Goal: Task Accomplishment & Management: Use online tool/utility

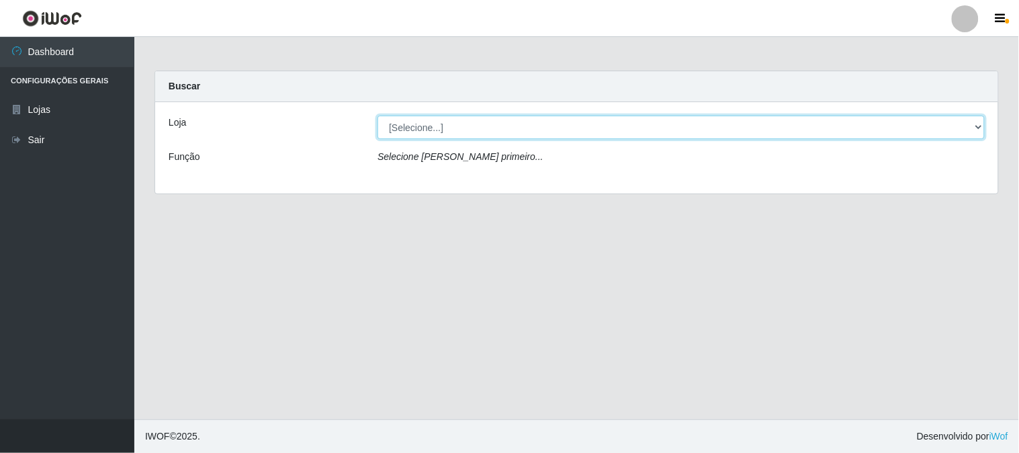
click at [446, 124] on select "[Selecione...] Casatudo BR" at bounding box center [680, 128] width 607 height 24
select select "197"
click at [377, 116] on select "[Selecione...] Casatudo BR" at bounding box center [680, 128] width 607 height 24
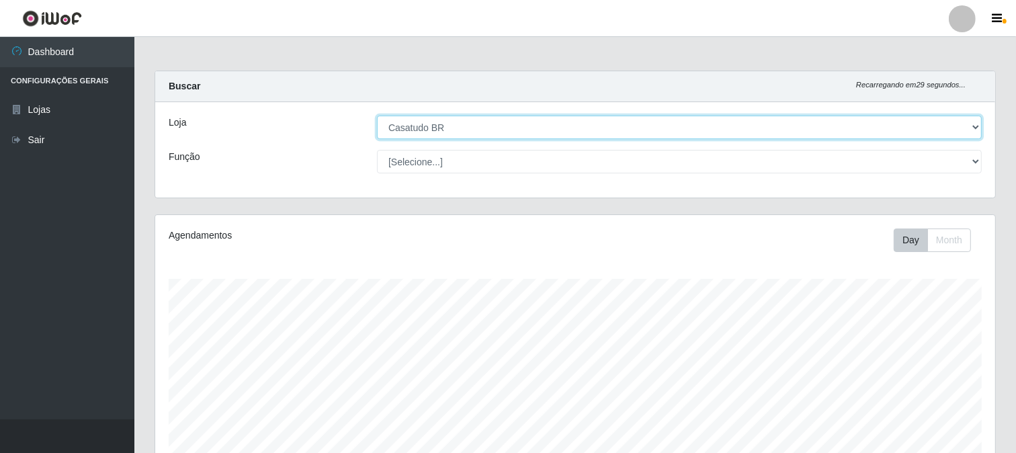
scroll to position [278, 840]
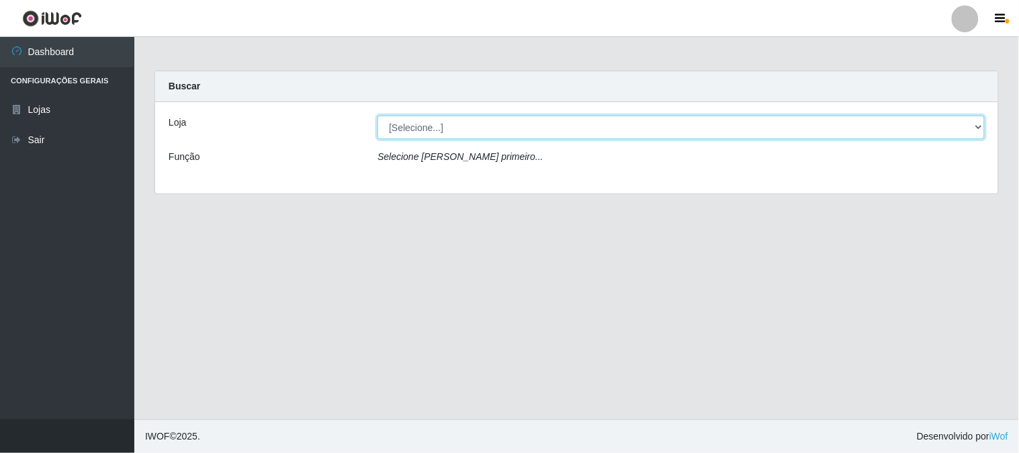
click at [426, 119] on select "[Selecione...] Casatudo BR" at bounding box center [680, 128] width 607 height 24
select select "197"
click at [377, 116] on select "[Selecione...] Casatudo BR" at bounding box center [680, 128] width 607 height 24
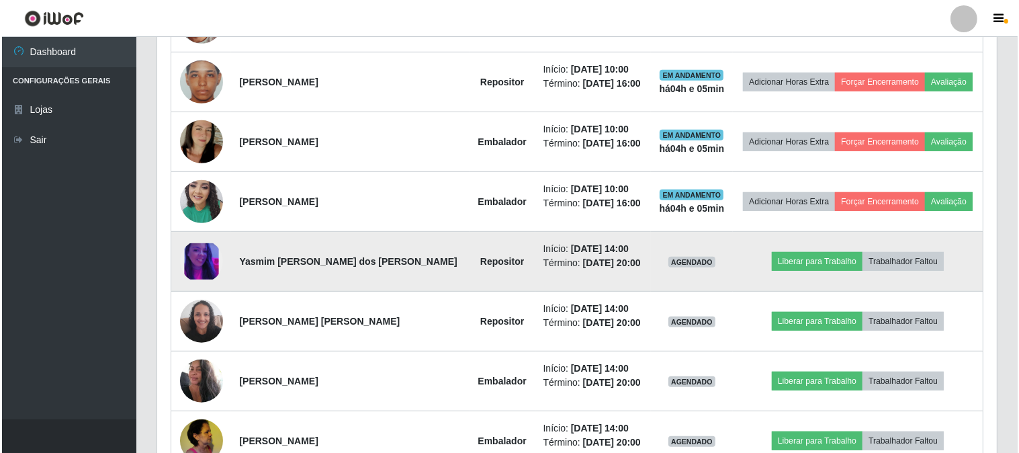
scroll to position [672, 0]
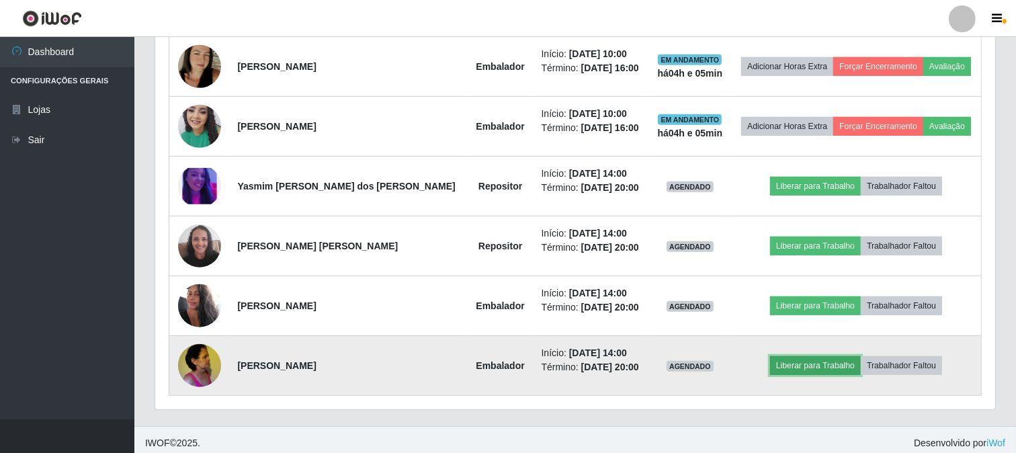
click at [817, 369] on button "Liberar para Trabalho" at bounding box center [815, 365] width 91 height 19
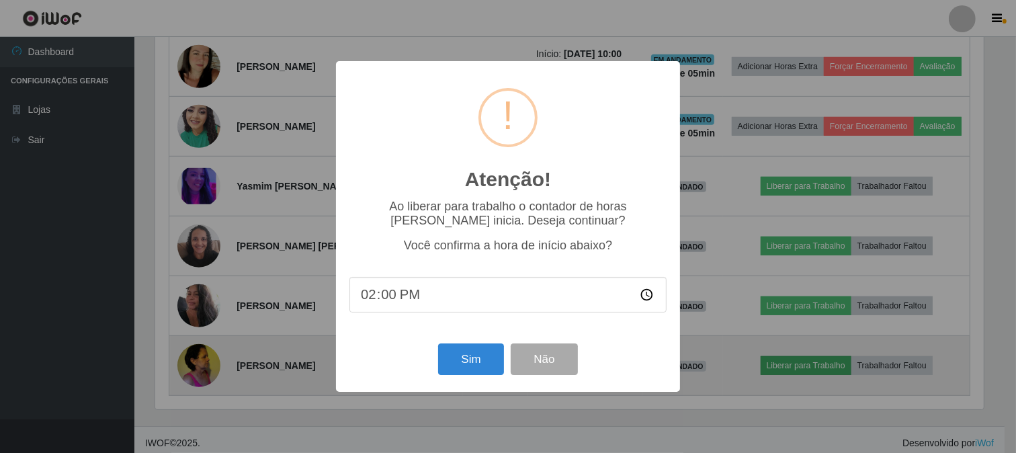
scroll to position [278, 831]
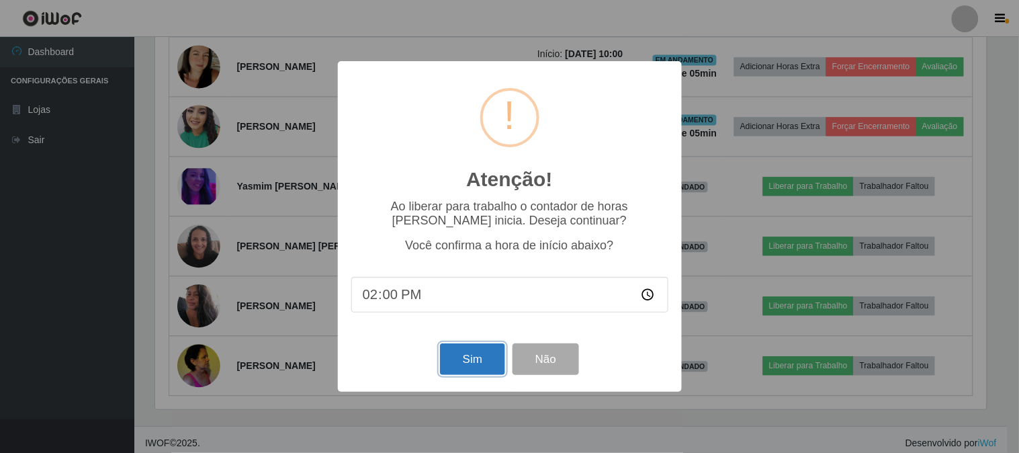
click at [476, 357] on button "Sim" at bounding box center [472, 359] width 65 height 32
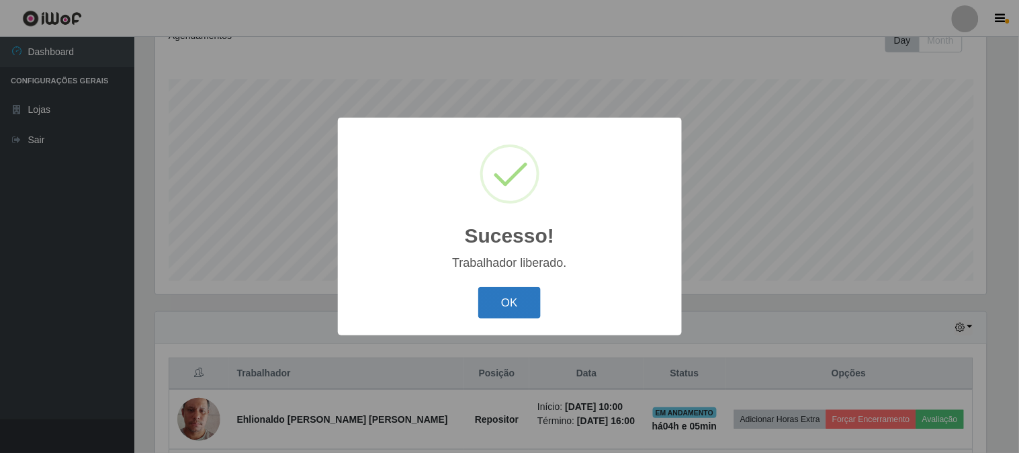
click at [527, 300] on button "OK" at bounding box center [509, 303] width 62 height 32
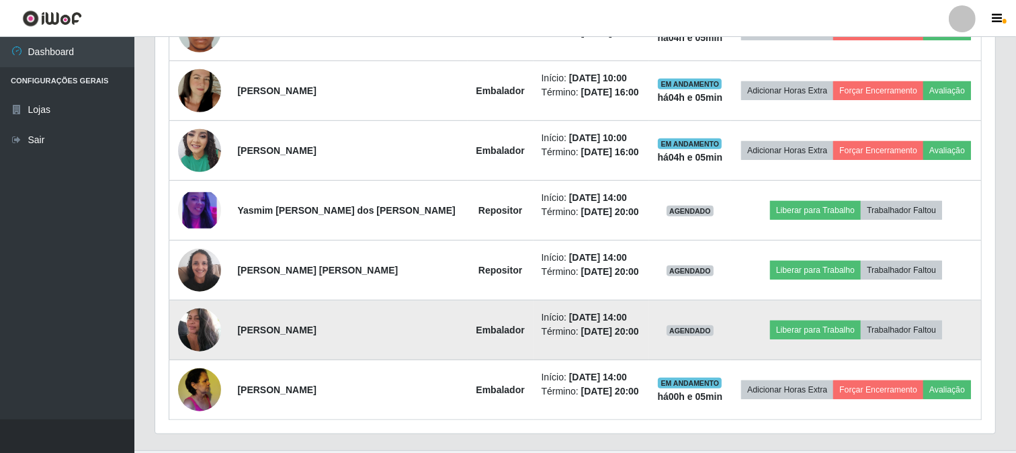
scroll to position [679, 0]
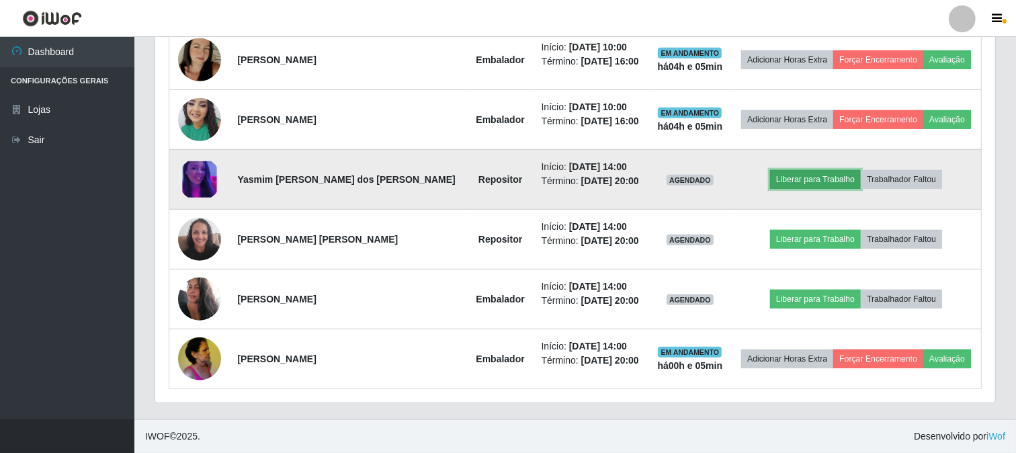
click at [800, 173] on button "Liberar para Trabalho" at bounding box center [815, 179] width 91 height 19
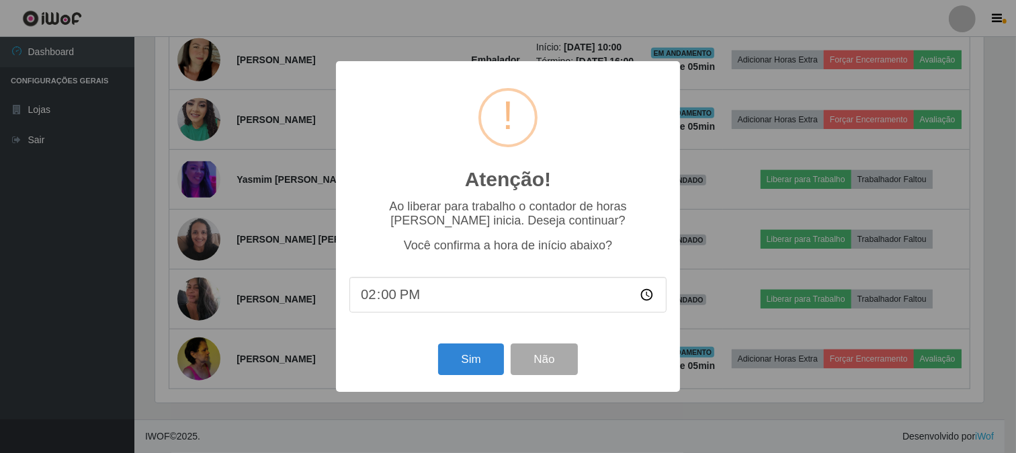
scroll to position [278, 831]
click at [457, 363] on button "Sim" at bounding box center [472, 359] width 65 height 32
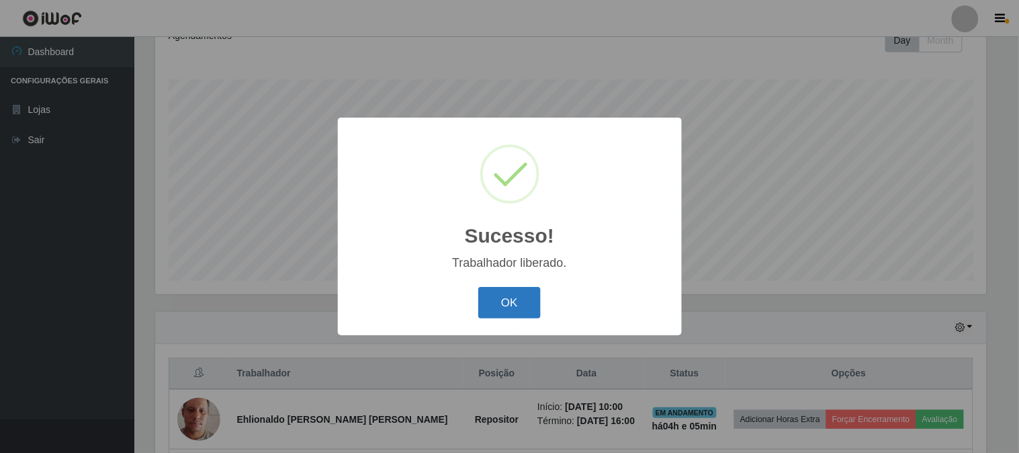
click at [514, 292] on button "OK" at bounding box center [509, 303] width 62 height 32
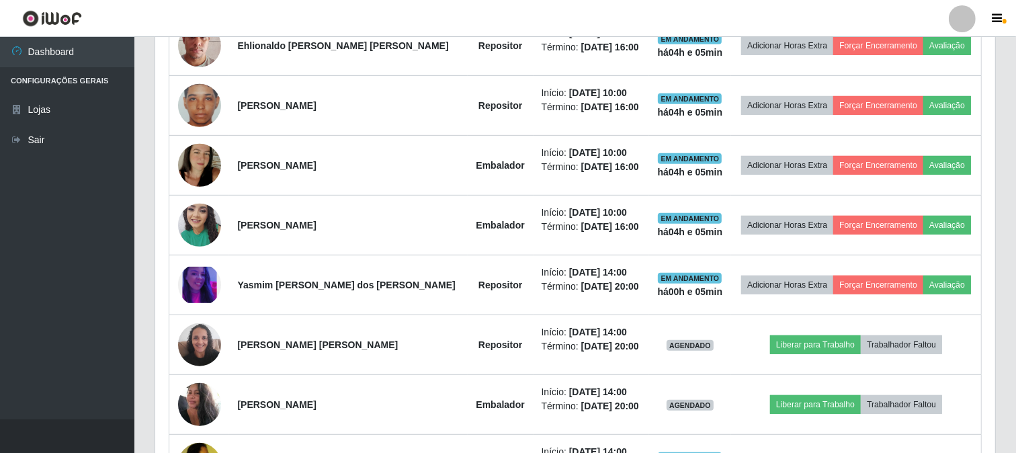
scroll to position [647, 0]
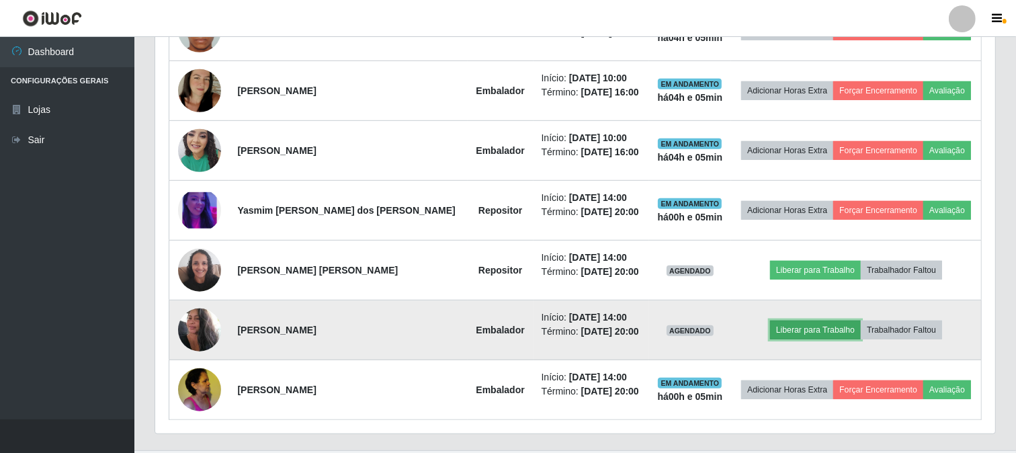
click at [811, 328] on button "Liberar para Trabalho" at bounding box center [815, 329] width 91 height 19
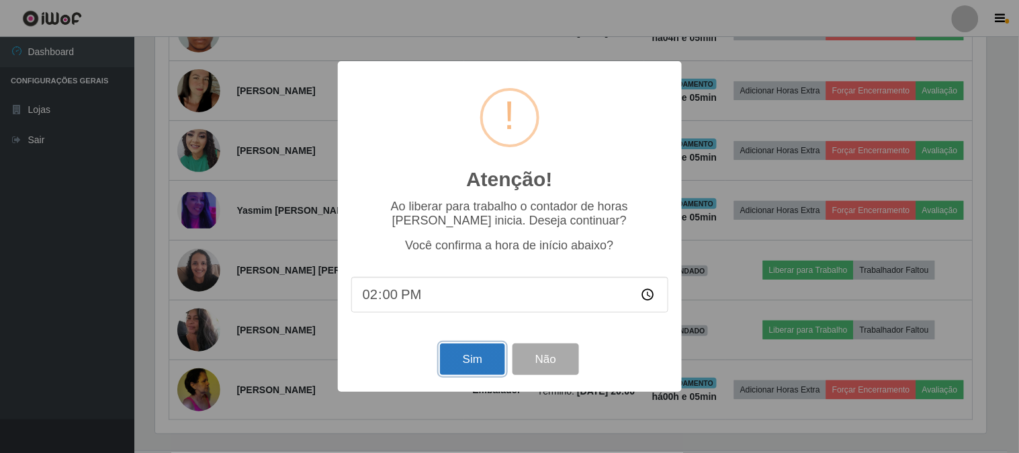
click at [476, 361] on button "Sim" at bounding box center [472, 359] width 65 height 32
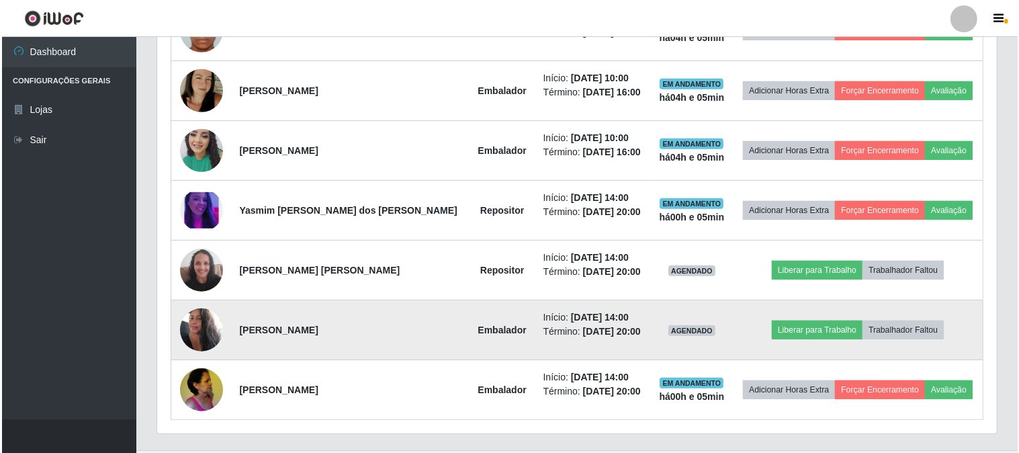
scroll to position [0, 0]
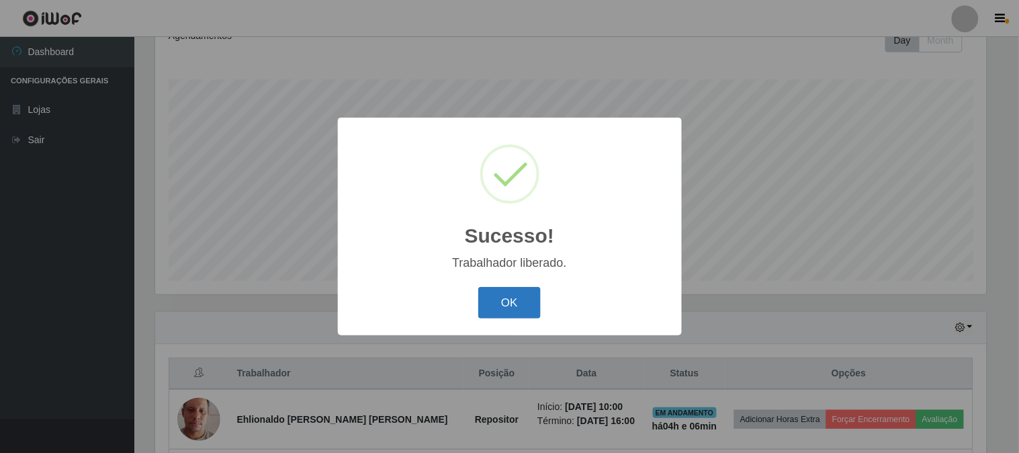
click at [505, 301] on button "OK" at bounding box center [509, 303] width 62 height 32
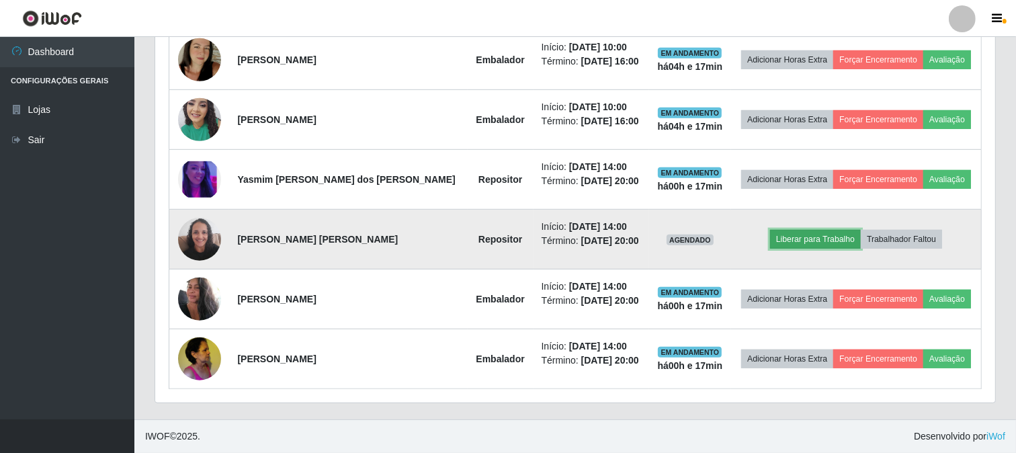
click at [806, 237] on button "Liberar para Trabalho" at bounding box center [815, 239] width 91 height 19
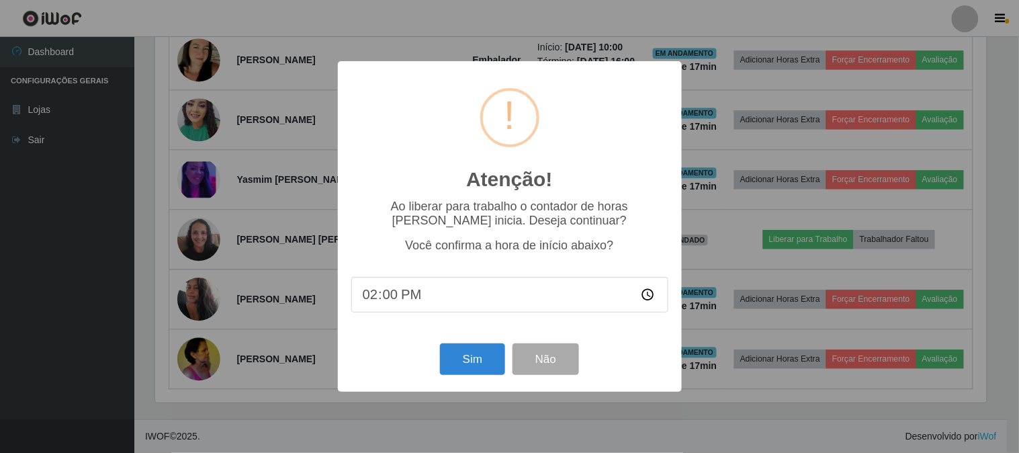
click at [410, 301] on input "14:00" at bounding box center [509, 295] width 317 height 36
click at [390, 294] on input "14:00" at bounding box center [509, 295] width 317 height 36
type input "14:17"
click at [466, 358] on button "Sim" at bounding box center [472, 359] width 65 height 32
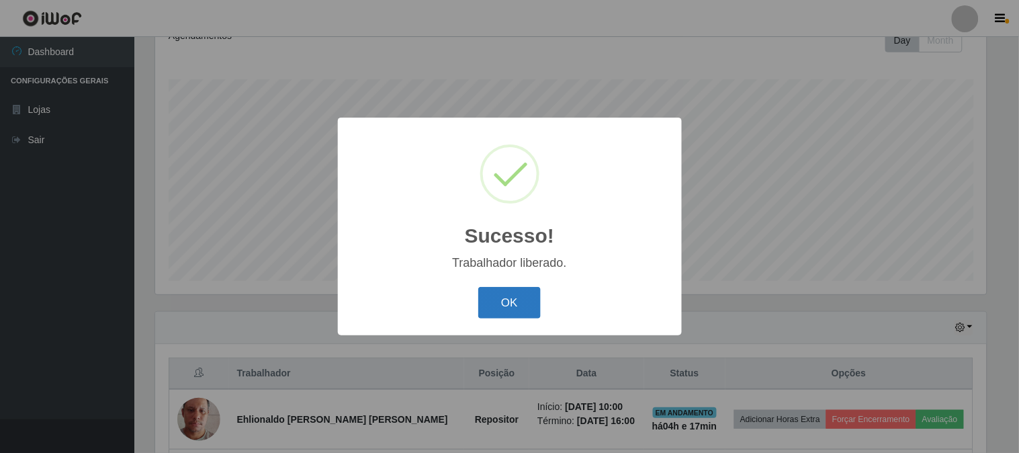
click at [504, 310] on button "OK" at bounding box center [509, 303] width 62 height 32
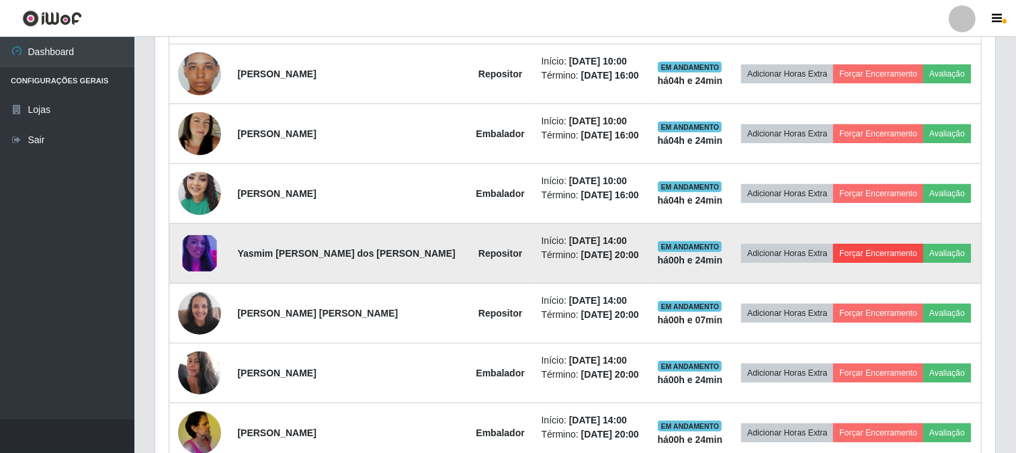
scroll to position [679, 0]
